Goal: Information Seeking & Learning: Learn about a topic

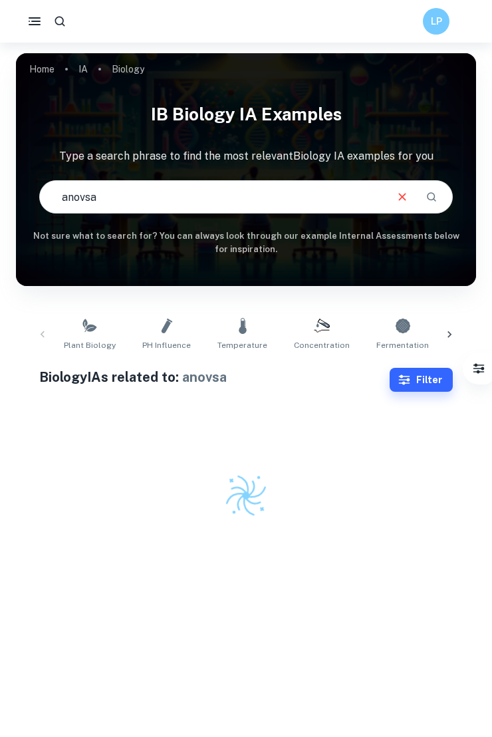
click at [98, 201] on input "anovsa" at bounding box center [212, 196] width 345 height 37
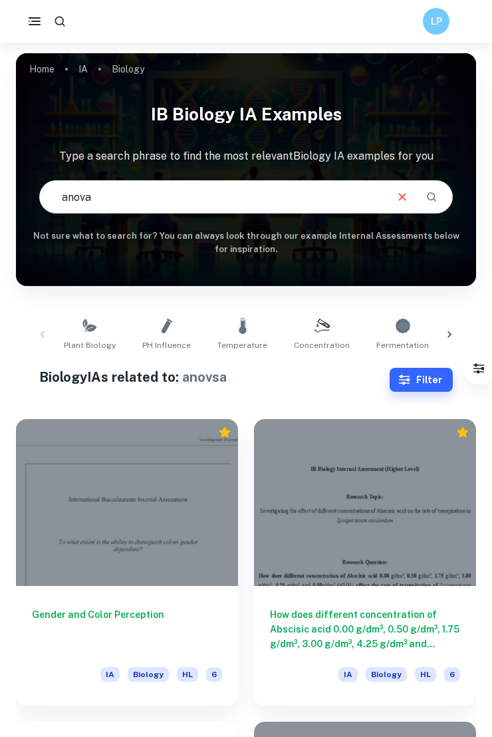
type input "anova"
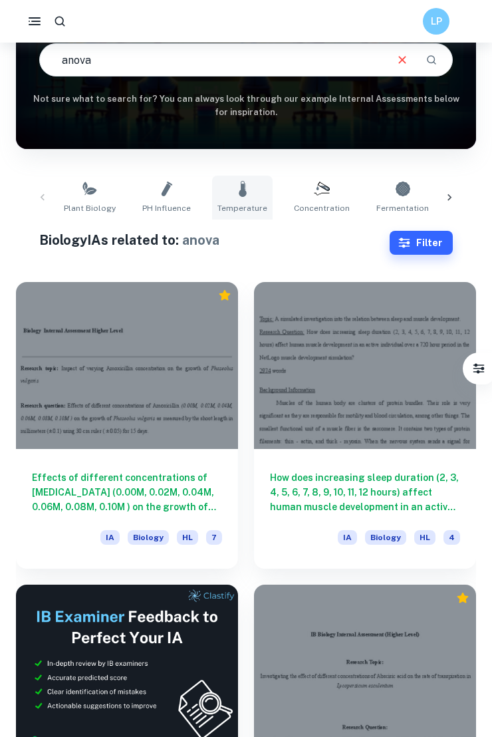
scroll to position [140, 0]
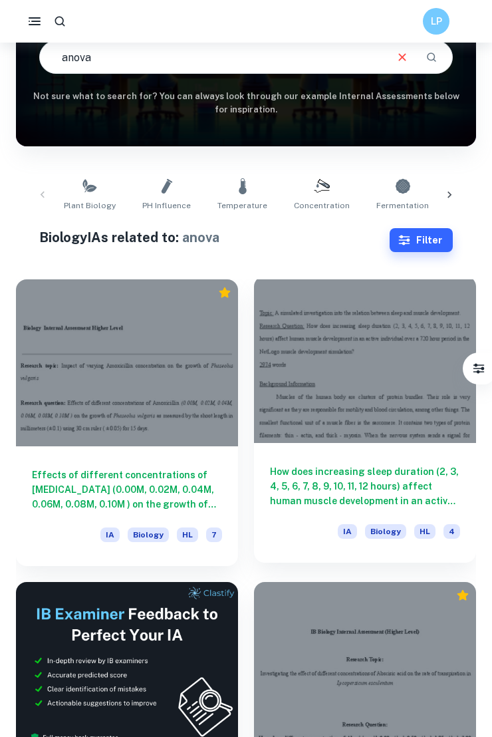
click at [338, 374] on div at bounding box center [365, 359] width 222 height 167
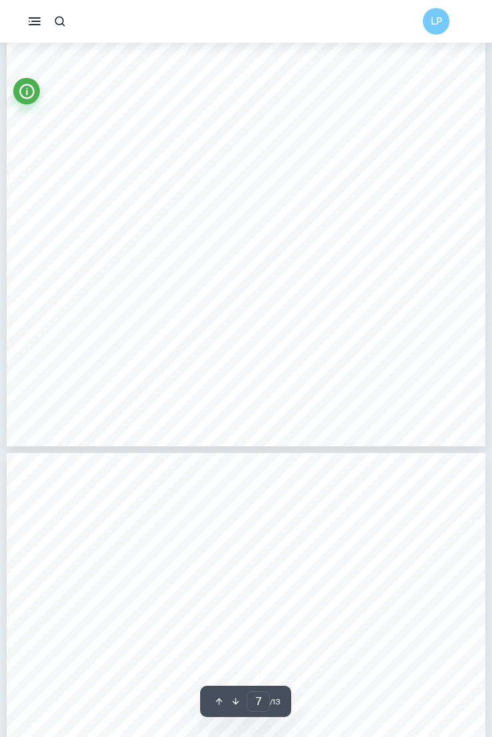
type input "8"
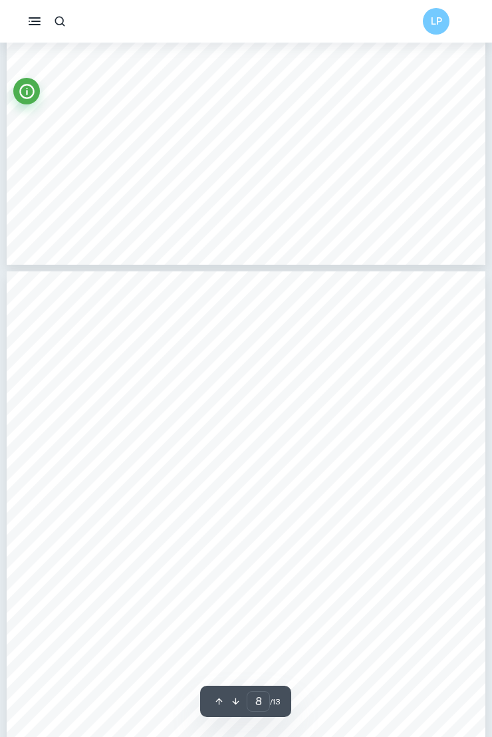
scroll to position [4720, 0]
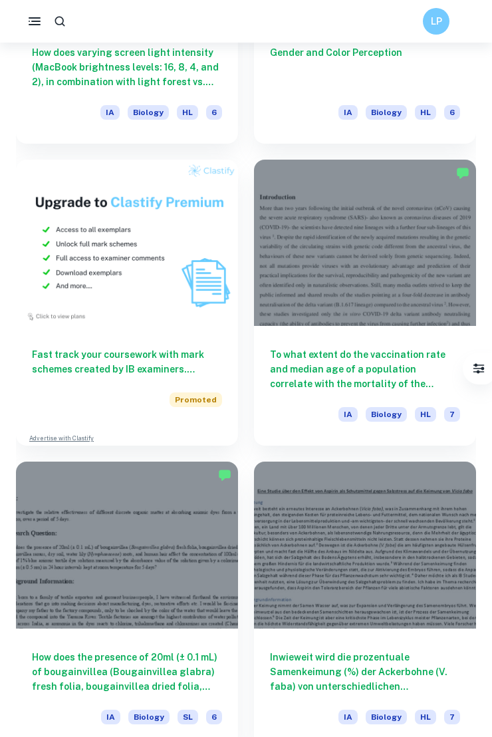
scroll to position [1166, 0]
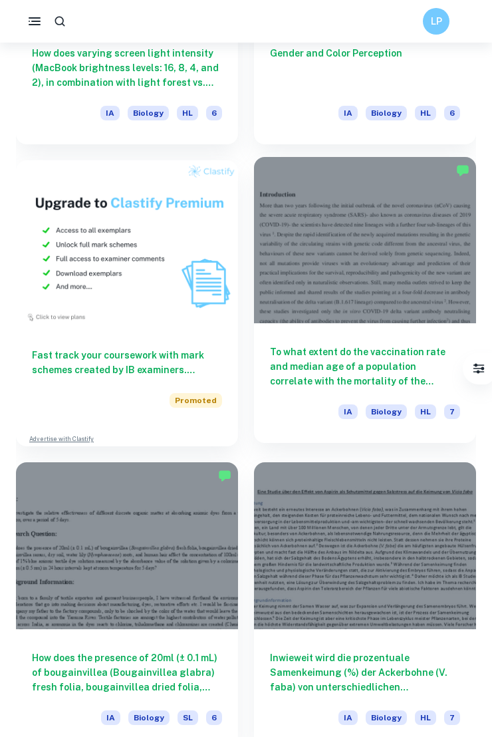
click at [370, 211] on div at bounding box center [365, 240] width 222 height 167
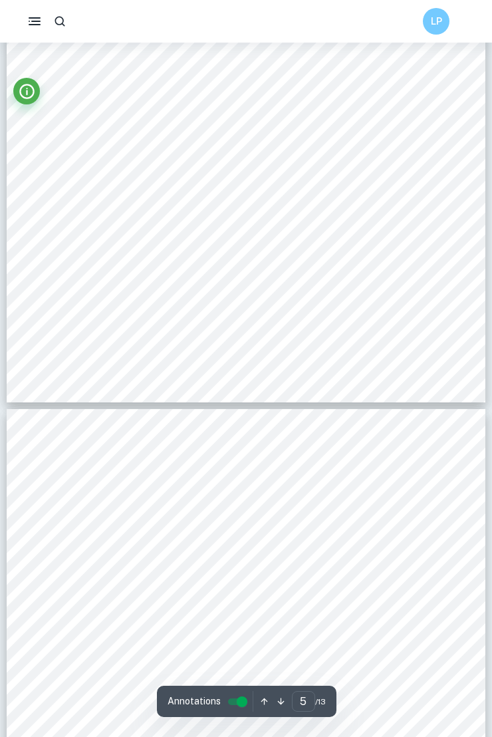
type input "6"
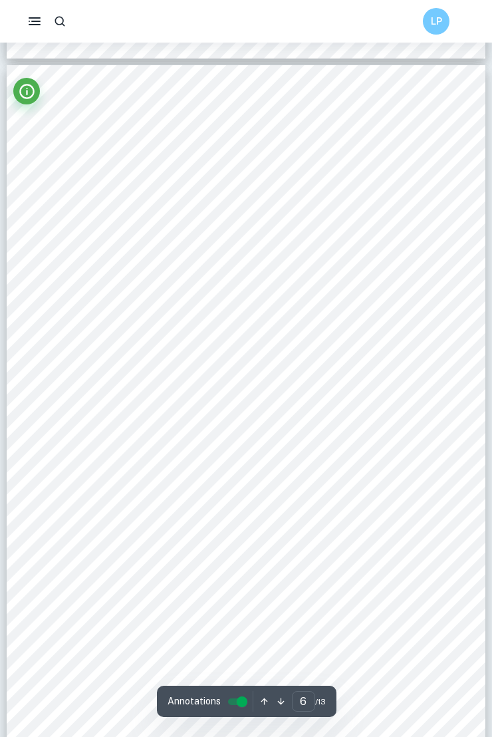
scroll to position [3567, 0]
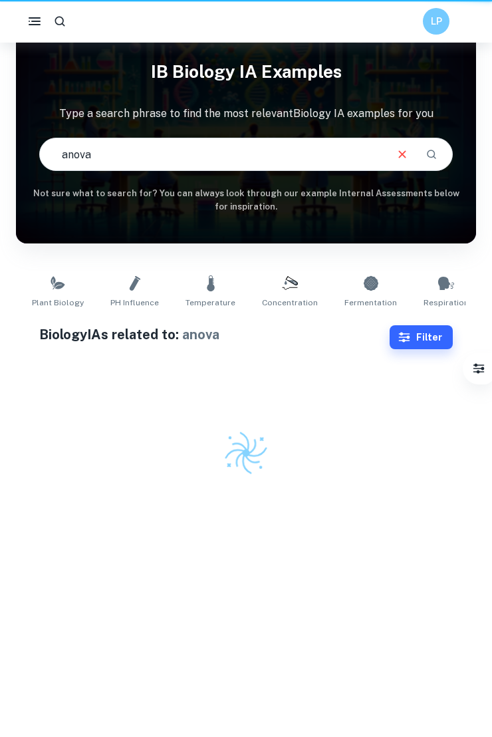
scroll to position [43, 0]
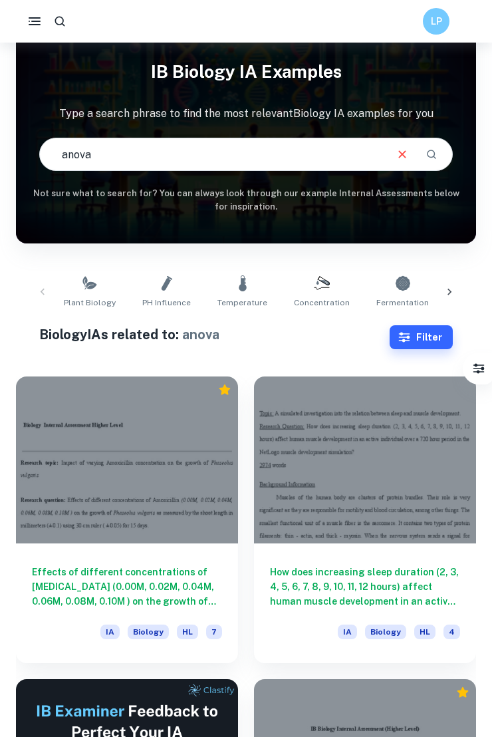
click at [112, 148] on input "anova" at bounding box center [212, 154] width 345 height 37
drag, startPoint x: 107, startPoint y: 158, endPoint x: 7, endPoint y: 158, distance: 100.4
type input "spectrometer"
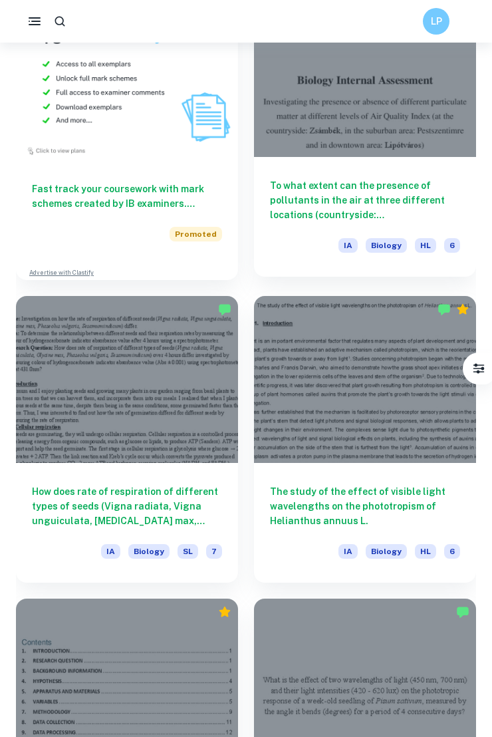
scroll to position [1333, 0]
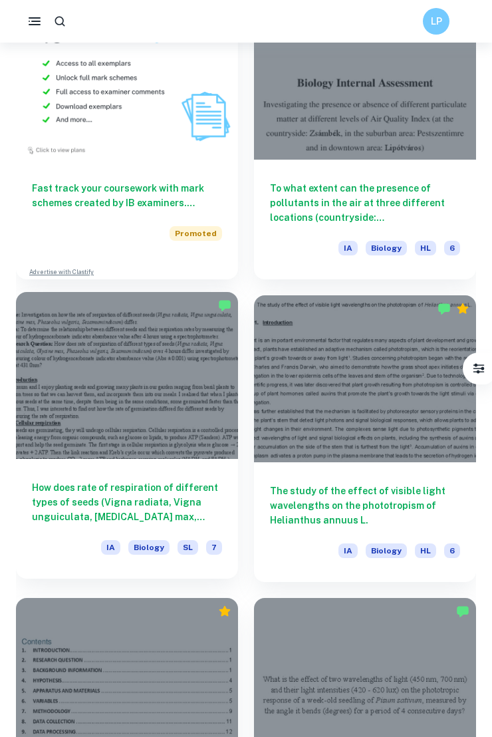
click at [188, 356] on div at bounding box center [127, 375] width 222 height 167
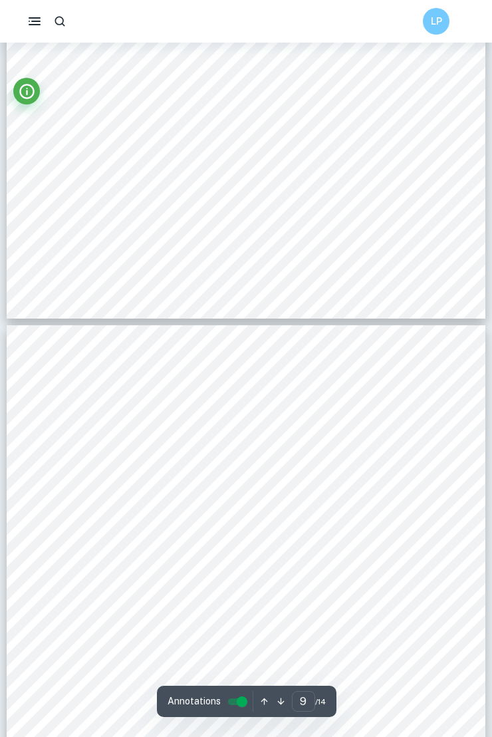
scroll to position [5547, 0]
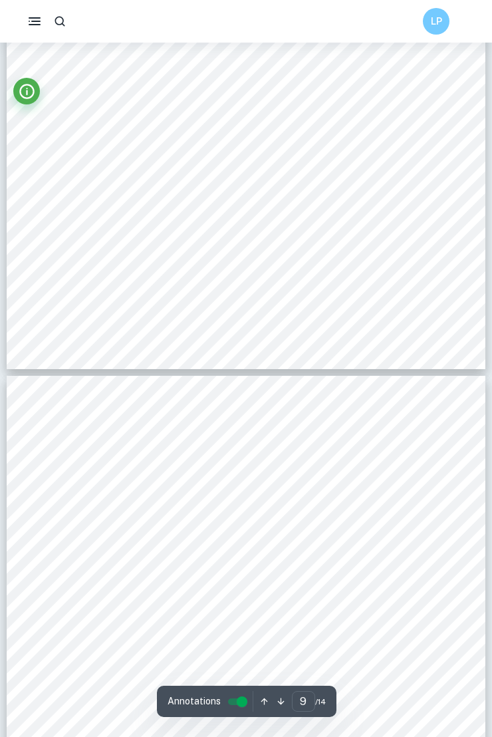
type input "10"
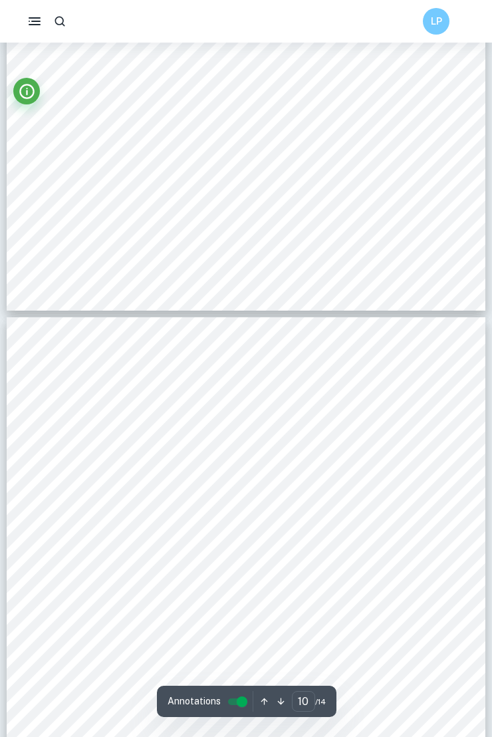
scroll to position [5625, 0]
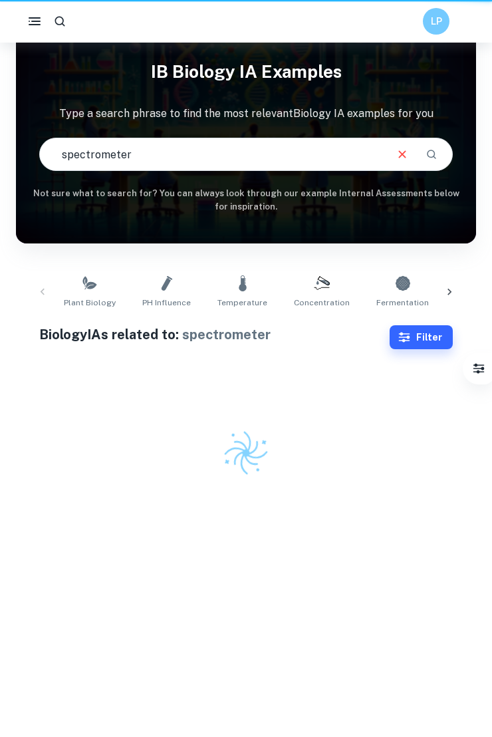
scroll to position [43, 0]
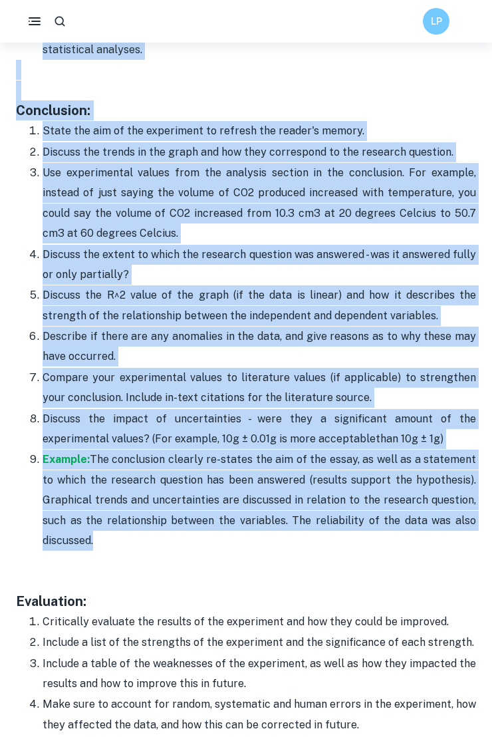
scroll to position [3826, 0]
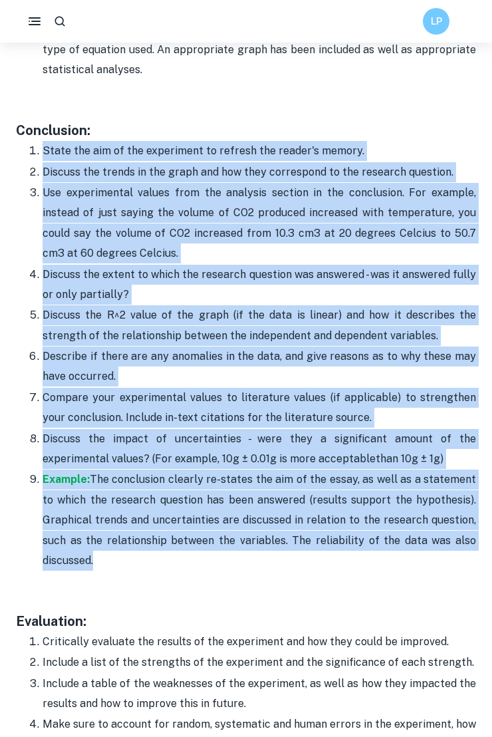
drag, startPoint x: 90, startPoint y: 466, endPoint x: 43, endPoint y: 145, distance: 324.7
click at [43, 145] on ol "State the aim of the experiment to refresh the reader's memory. Discuss the tre…" at bounding box center [246, 355] width 460 height 430
copy ol "State the aim of the experiment to refresh the reader's memory. Discuss the tre…"
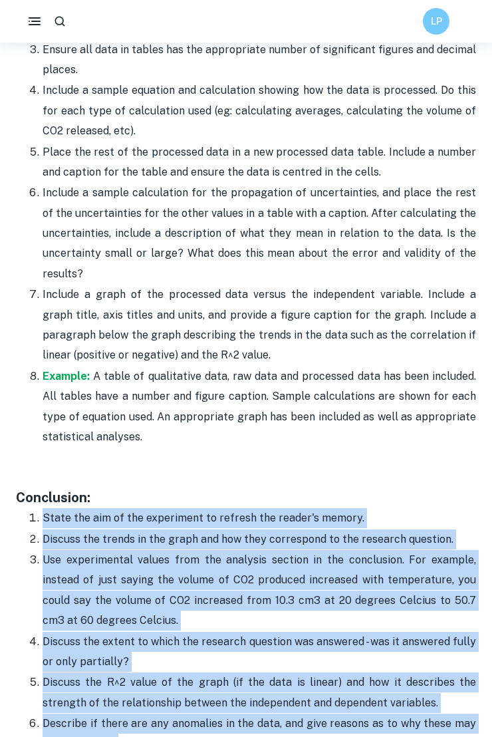
scroll to position [3248, 0]
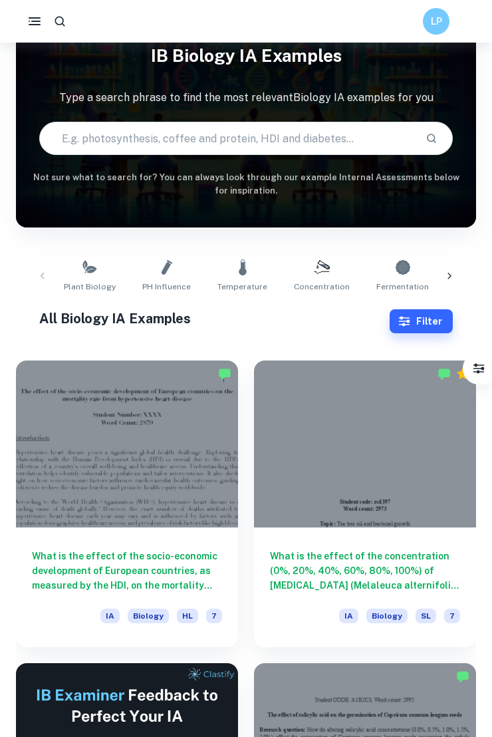
scroll to position [59, 0]
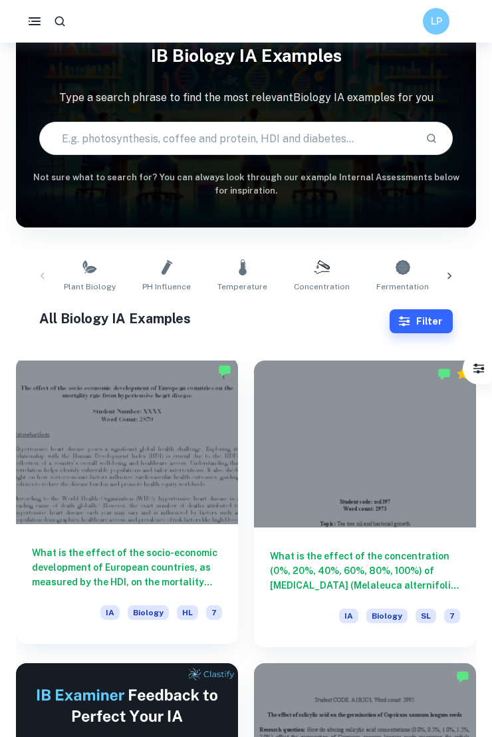
click at [200, 412] on div at bounding box center [127, 440] width 222 height 167
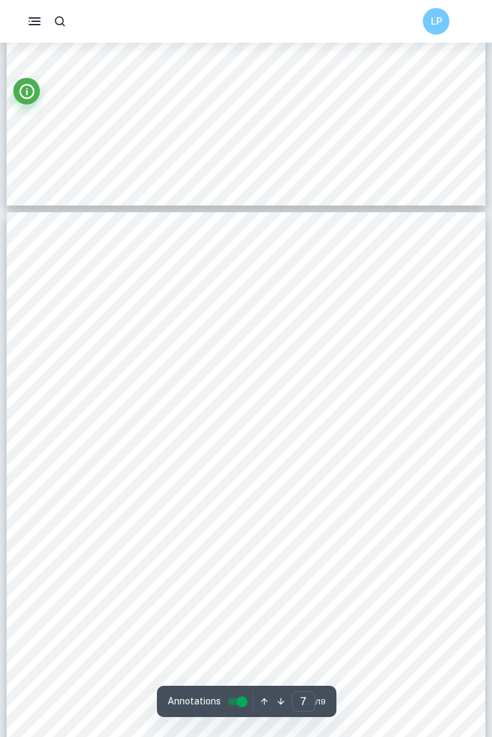
scroll to position [4131, 0]
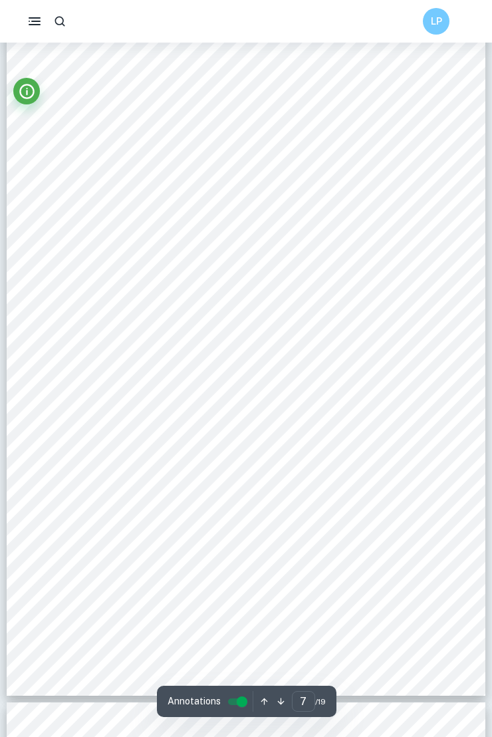
type input "8"
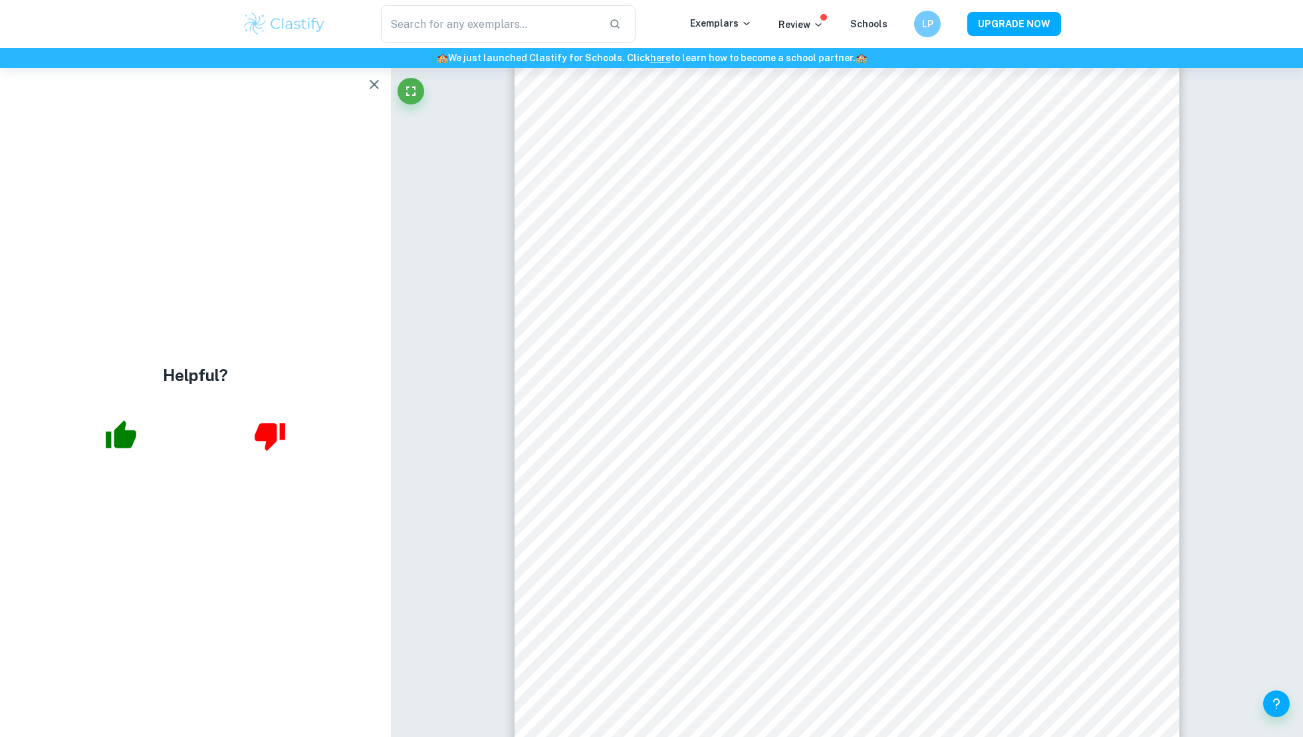
scroll to position [18467, 0]
